Goal: Navigation & Orientation: Find specific page/section

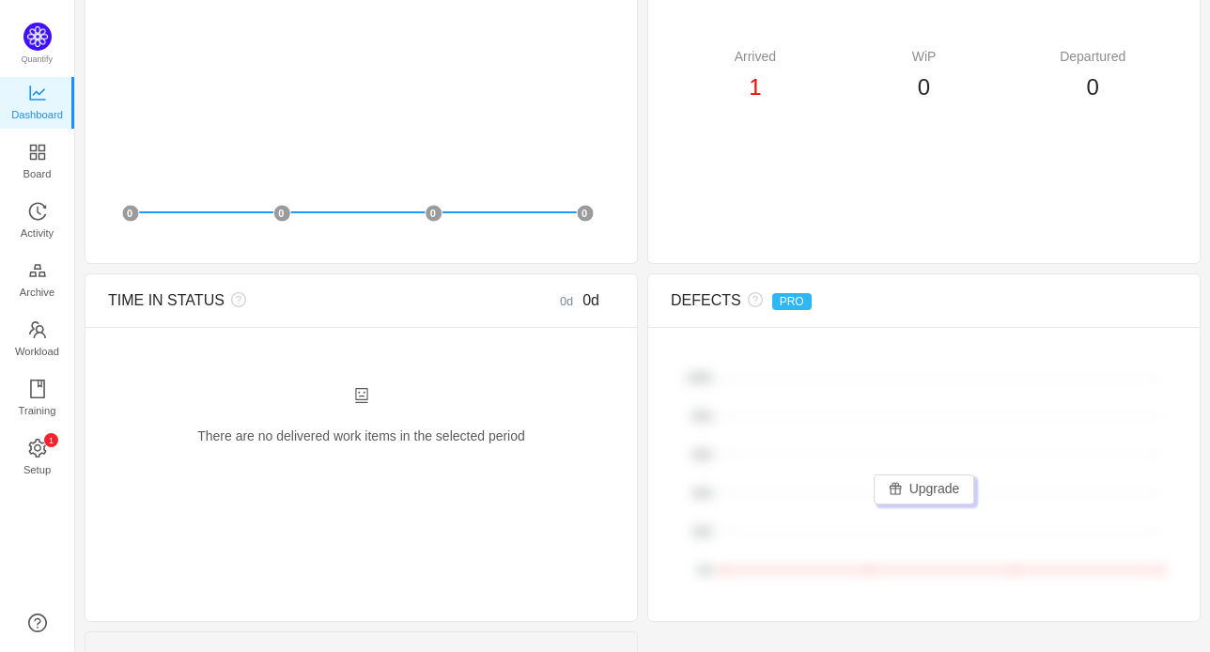
scroll to position [663, 0]
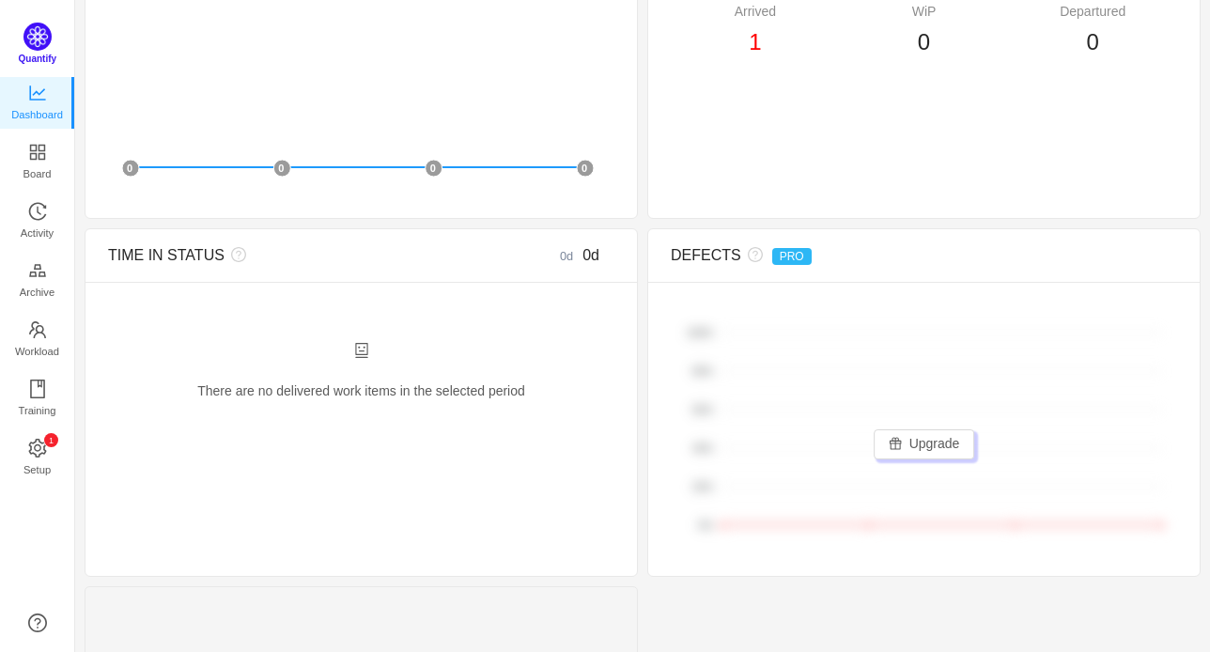
click at [35, 41] on img at bounding box center [37, 37] width 28 height 28
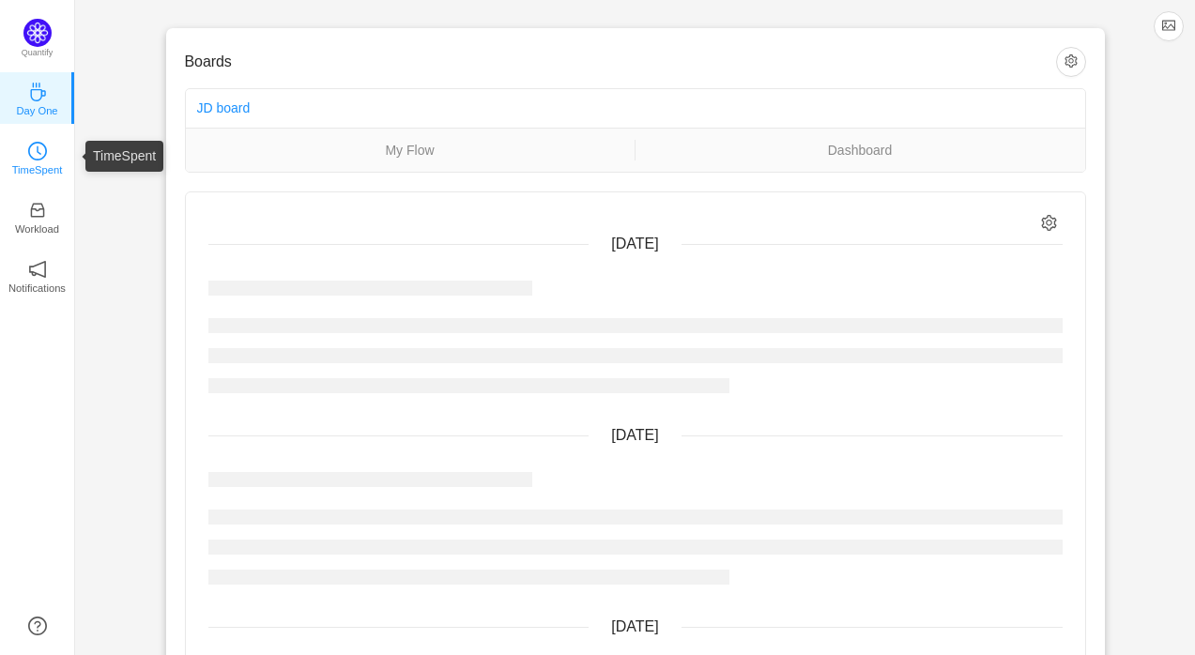
click at [41, 149] on icon "icon: clock-circle" at bounding box center [37, 151] width 19 height 19
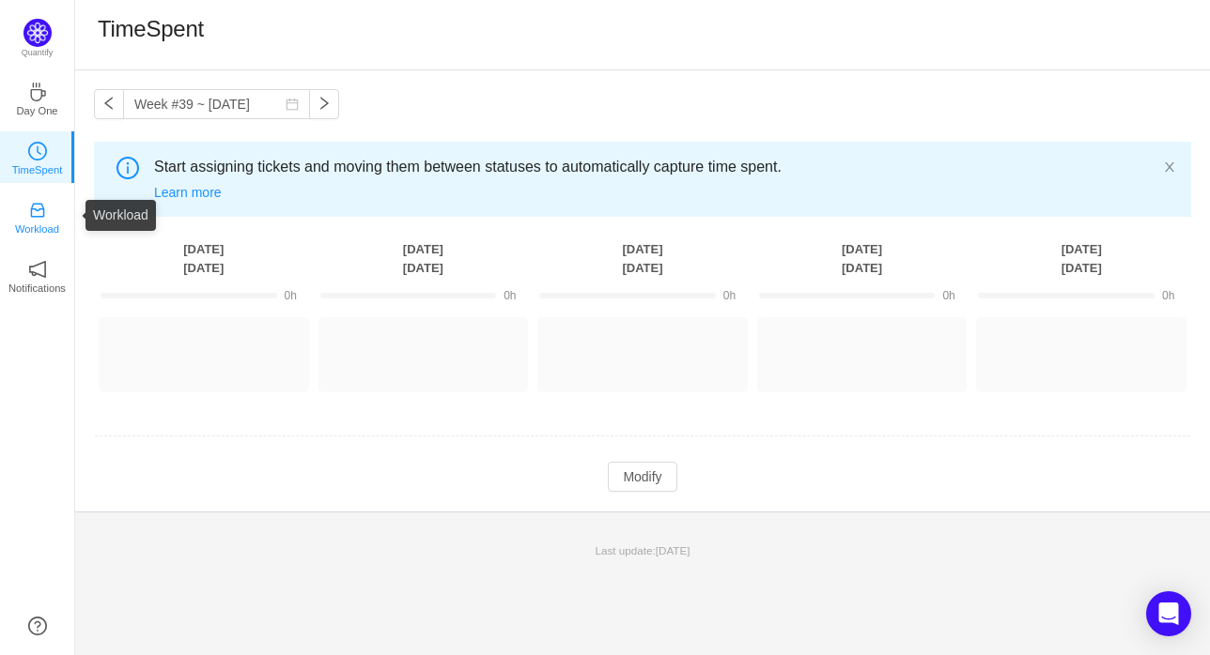
click at [30, 225] on p "Workload" at bounding box center [37, 229] width 44 height 17
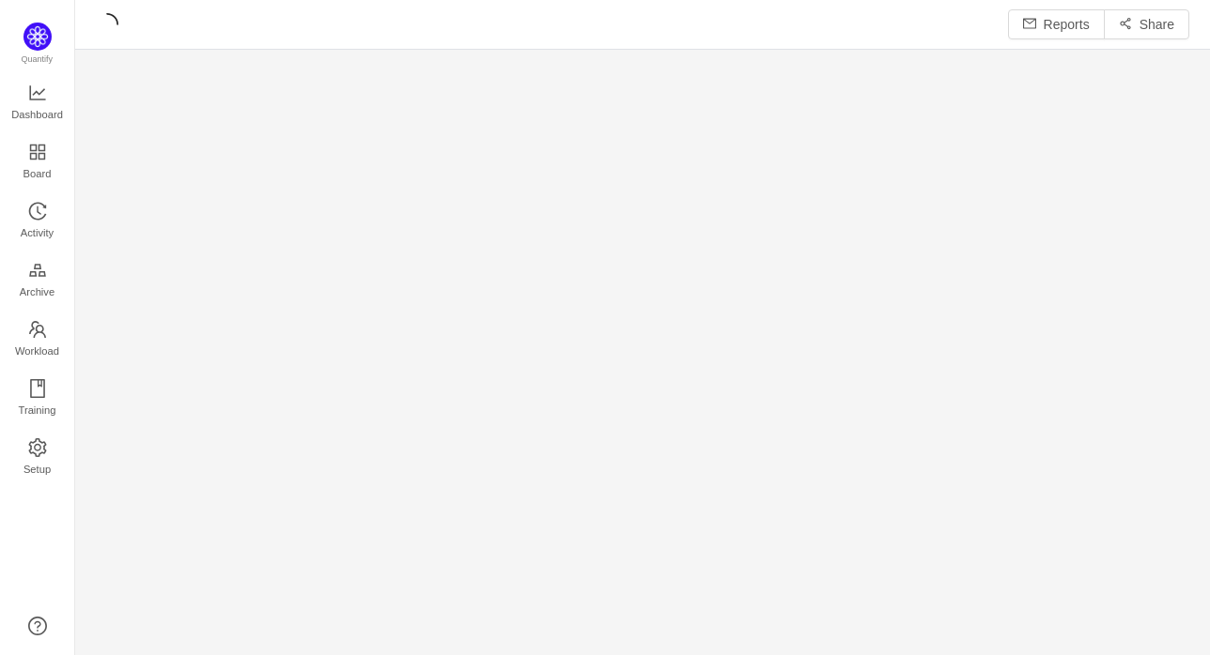
scroll to position [23, 23]
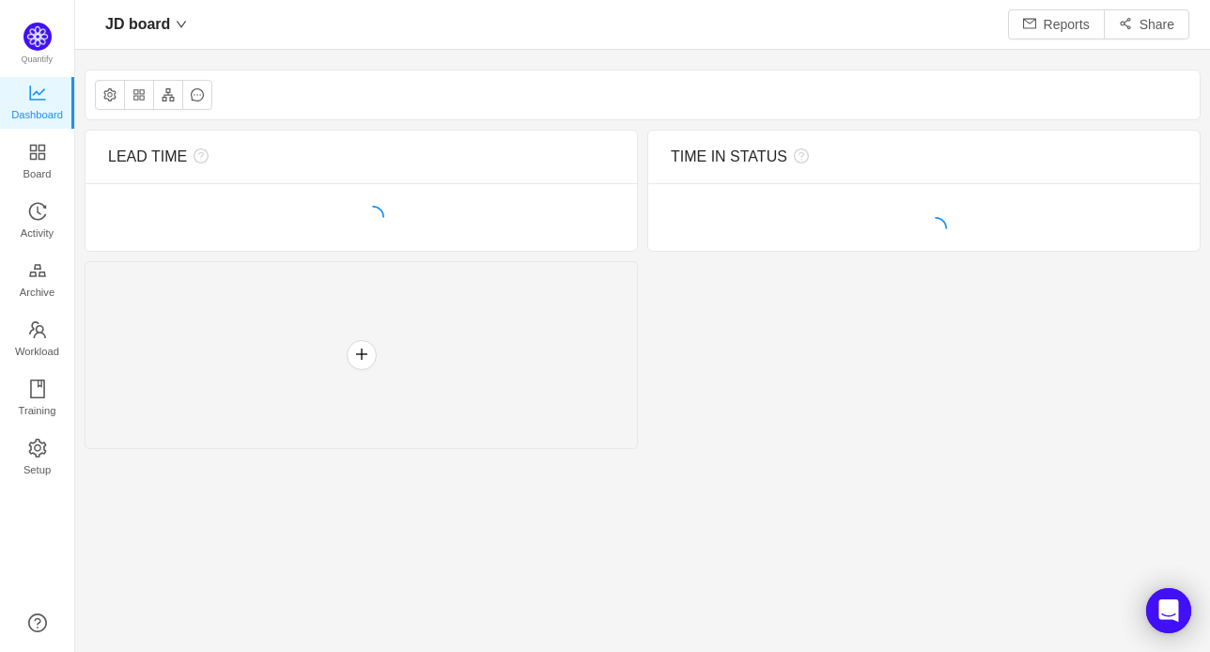
scroll to position [23, 23]
